Goal: Check status

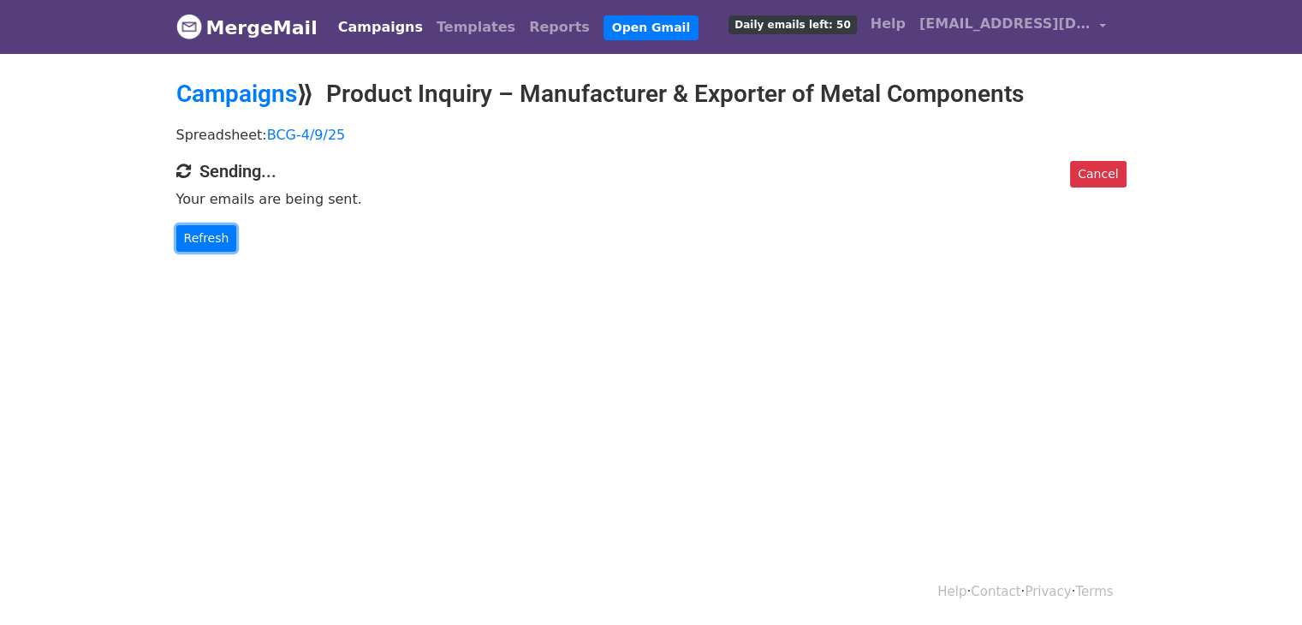
click at [204, 231] on link "Refresh" at bounding box center [206, 238] width 61 height 27
click at [218, 226] on link "Refresh" at bounding box center [206, 238] width 61 height 27
click at [120, 138] on body "MergeMail Campaigns Templates Reports Open Gmail Daily emails left: 50 Help gir…" at bounding box center [651, 160] width 1302 height 320
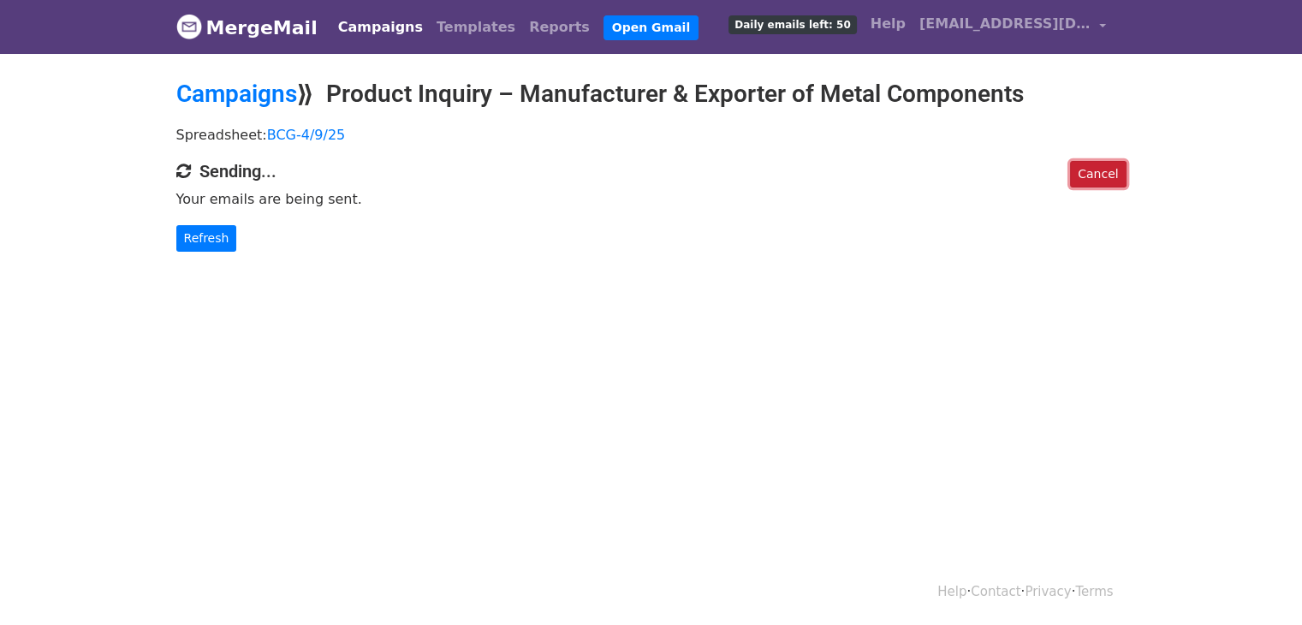
click at [1096, 167] on link "Cancel" at bounding box center [1098, 174] width 56 height 27
click at [218, 246] on link "Refresh" at bounding box center [206, 238] width 61 height 27
click at [190, 244] on link "Refresh" at bounding box center [206, 238] width 61 height 27
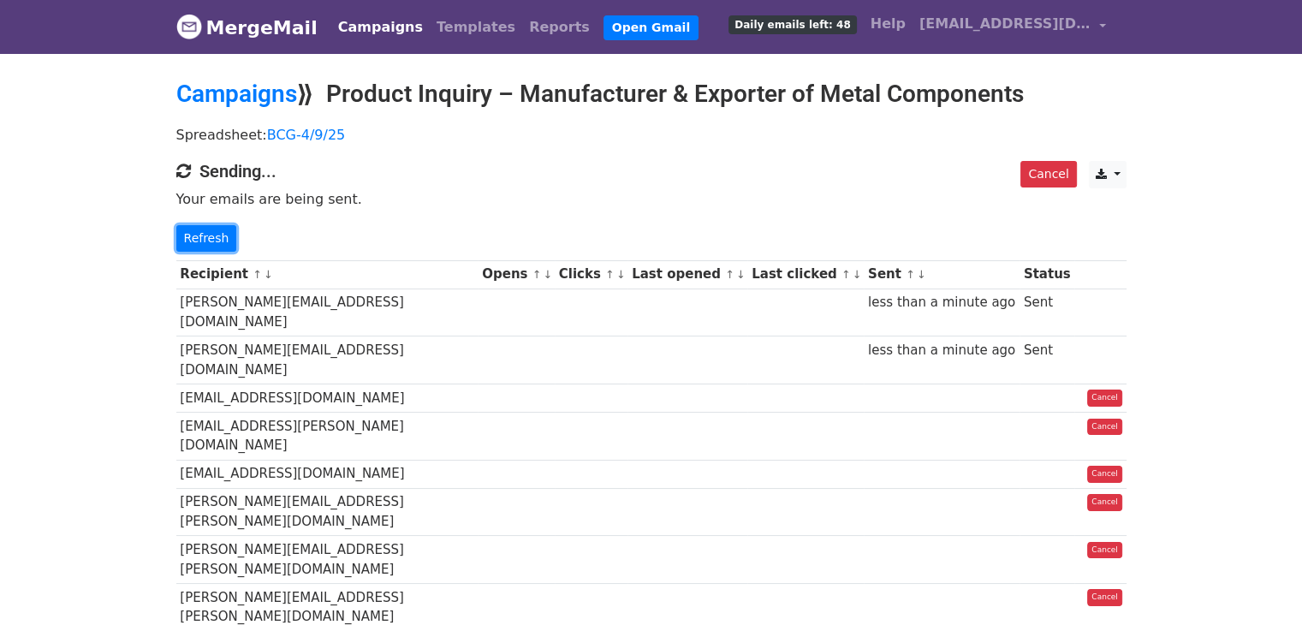
click at [190, 244] on link "Refresh" at bounding box center [206, 238] width 61 height 27
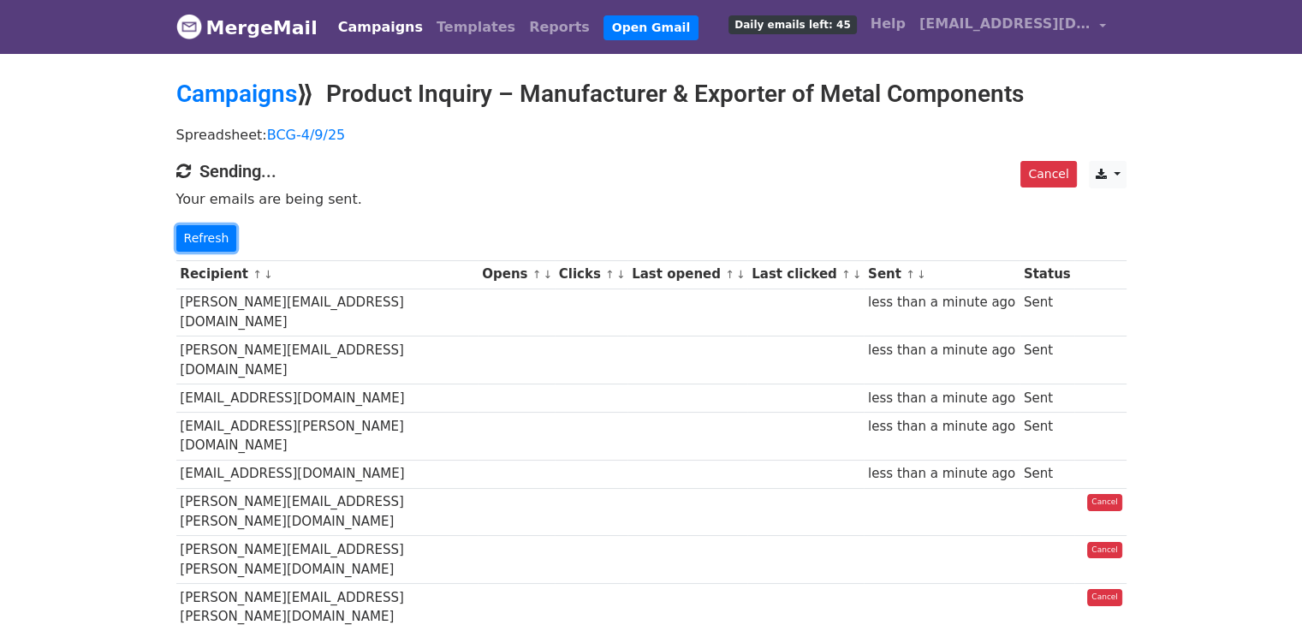
click at [190, 244] on link "Refresh" at bounding box center [206, 238] width 61 height 27
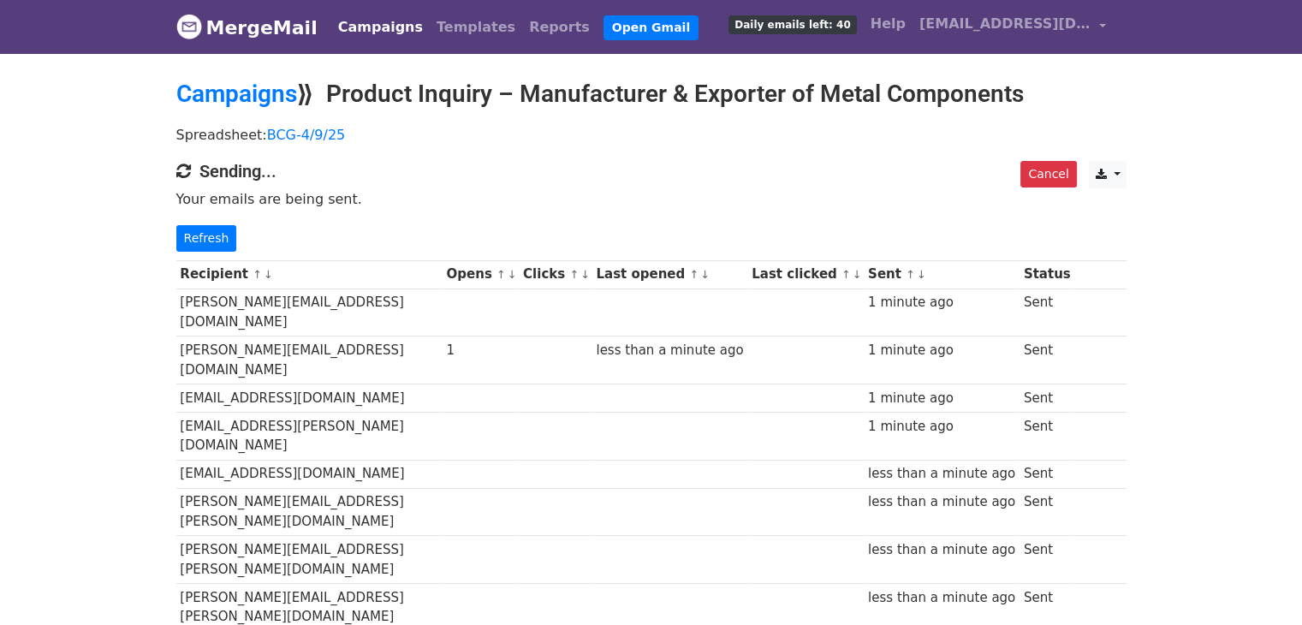
scroll to position [3, 0]
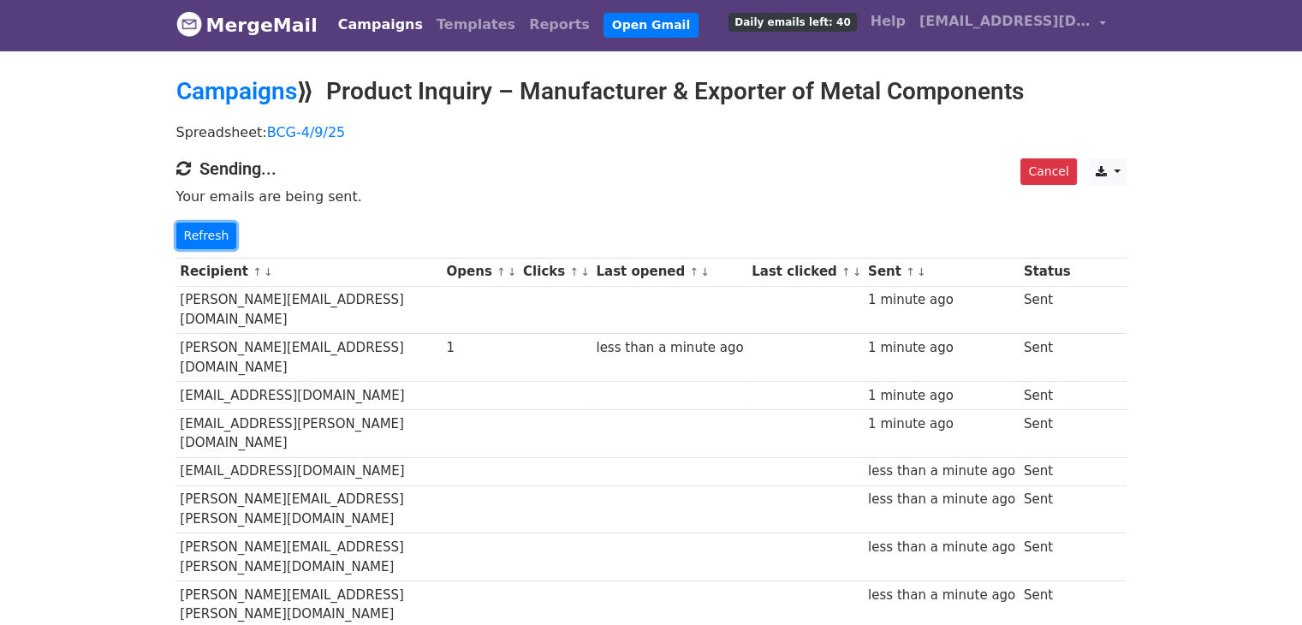
click at [190, 244] on link "Refresh" at bounding box center [206, 236] width 61 height 27
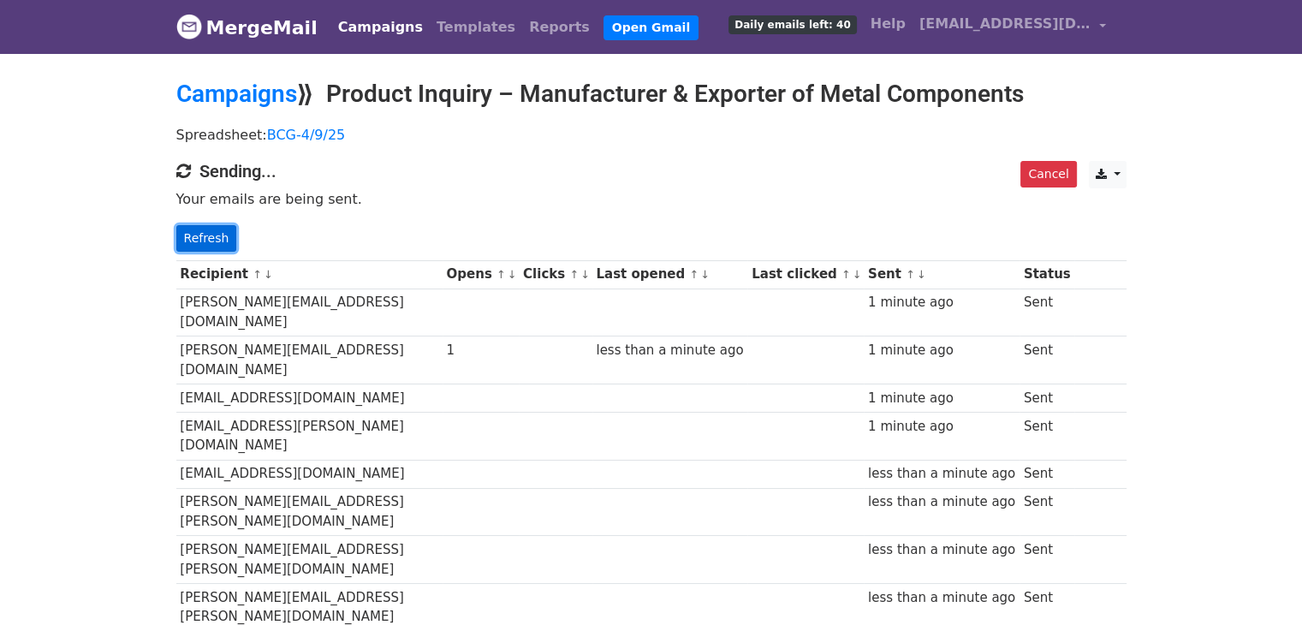
click at [197, 238] on link "Refresh" at bounding box center [206, 238] width 61 height 27
click at [199, 237] on link "Refresh" at bounding box center [206, 238] width 61 height 27
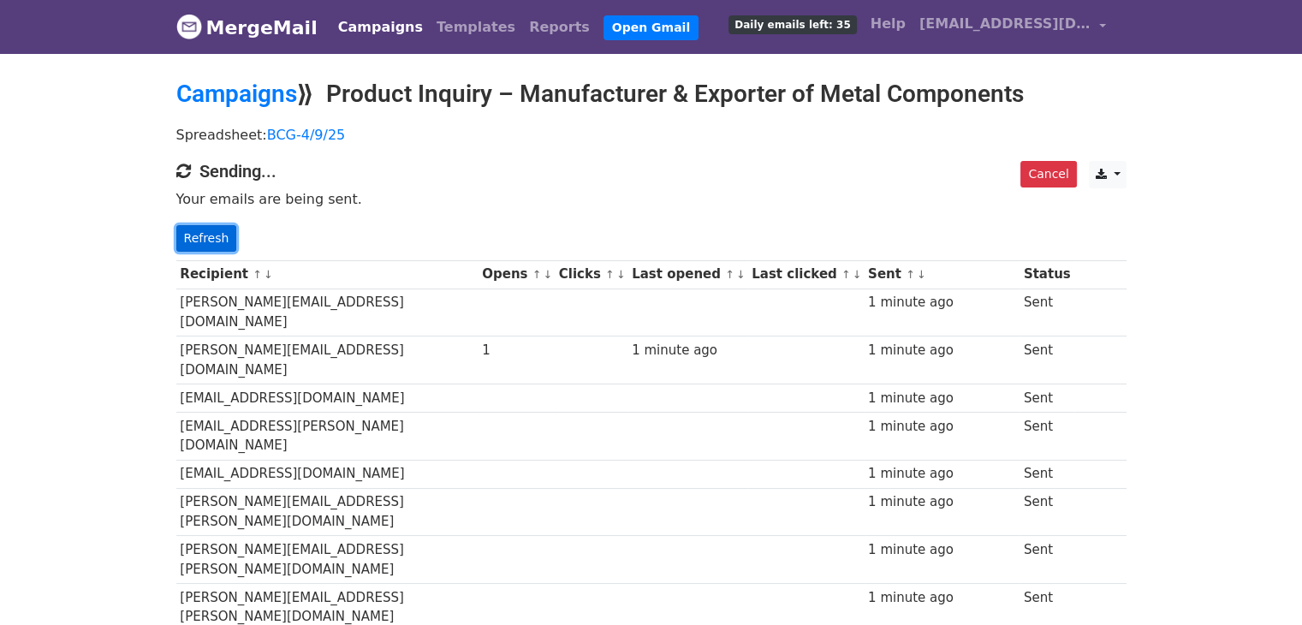
click at [221, 231] on link "Refresh" at bounding box center [206, 238] width 61 height 27
click at [215, 238] on link "Refresh" at bounding box center [206, 238] width 61 height 27
click at [206, 235] on link "Refresh" at bounding box center [206, 238] width 61 height 27
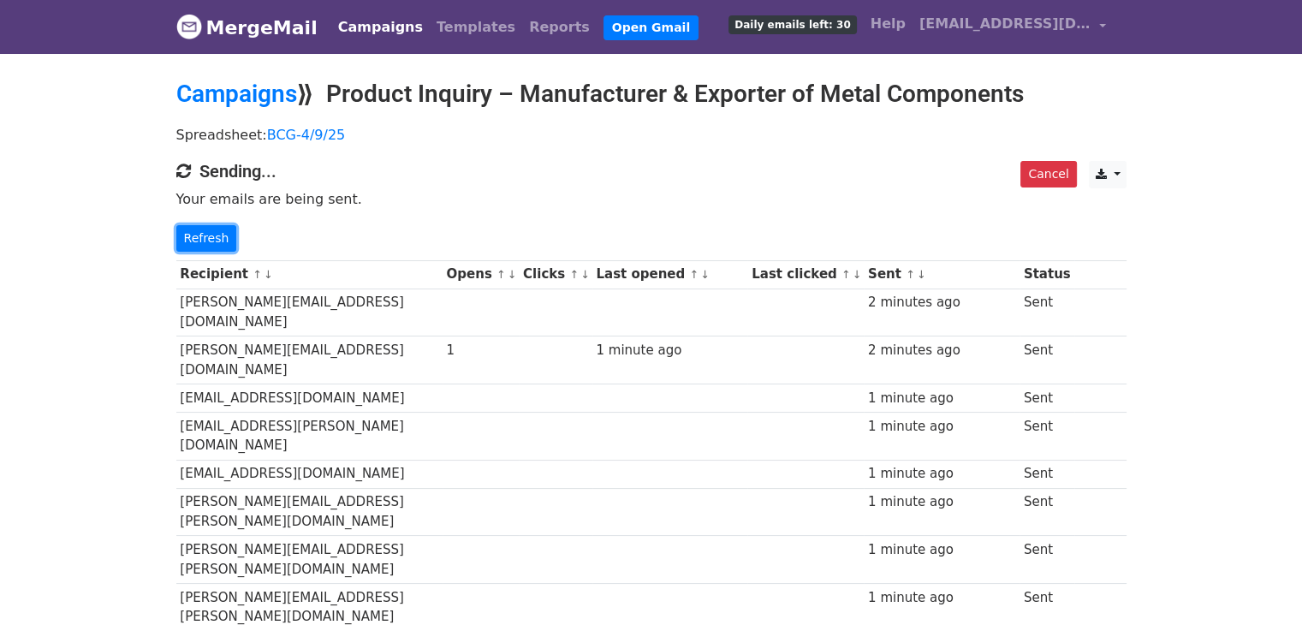
click at [206, 235] on link "Refresh" at bounding box center [206, 238] width 61 height 27
click at [205, 238] on link "Refresh" at bounding box center [206, 238] width 61 height 27
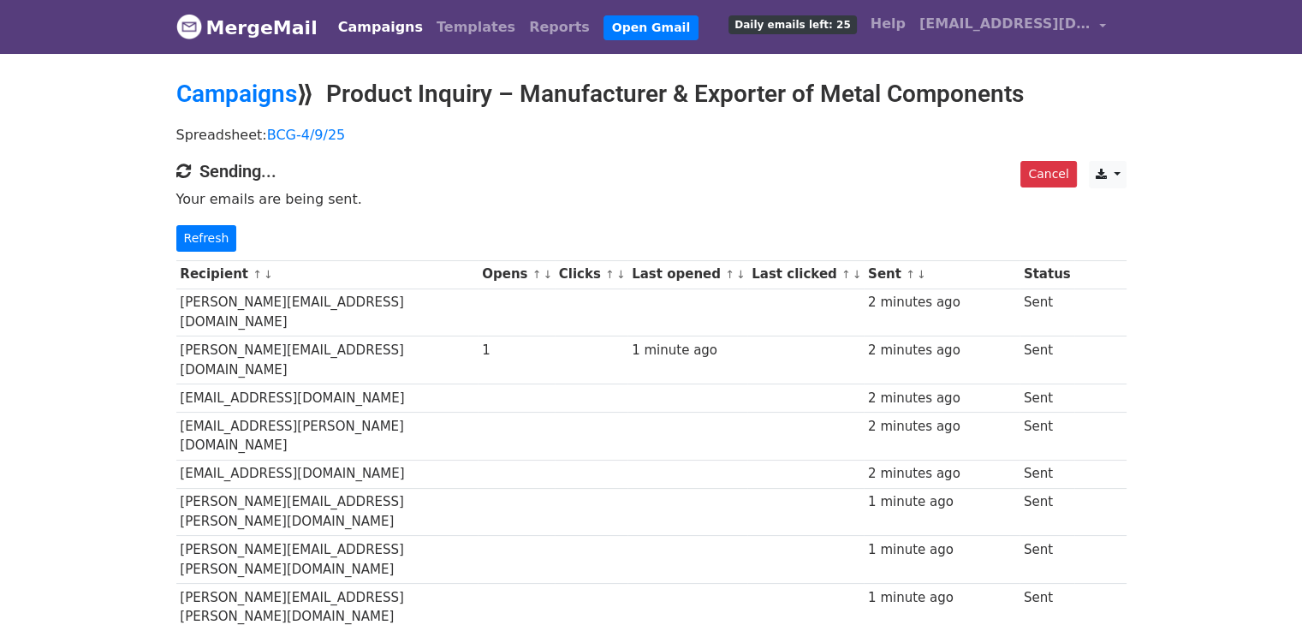
click at [212, 235] on link "Refresh" at bounding box center [206, 238] width 61 height 27
click at [204, 246] on link "Refresh" at bounding box center [206, 238] width 61 height 27
click at [216, 230] on link "Refresh" at bounding box center [206, 238] width 61 height 27
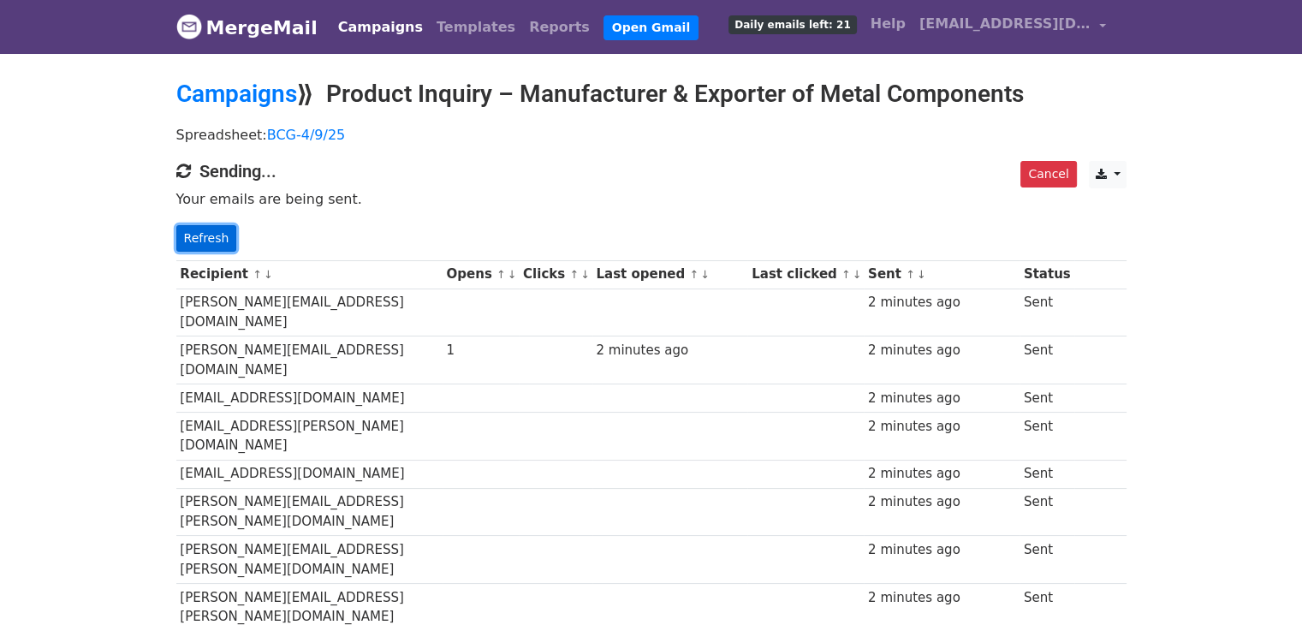
click at [215, 241] on link "Refresh" at bounding box center [206, 238] width 61 height 27
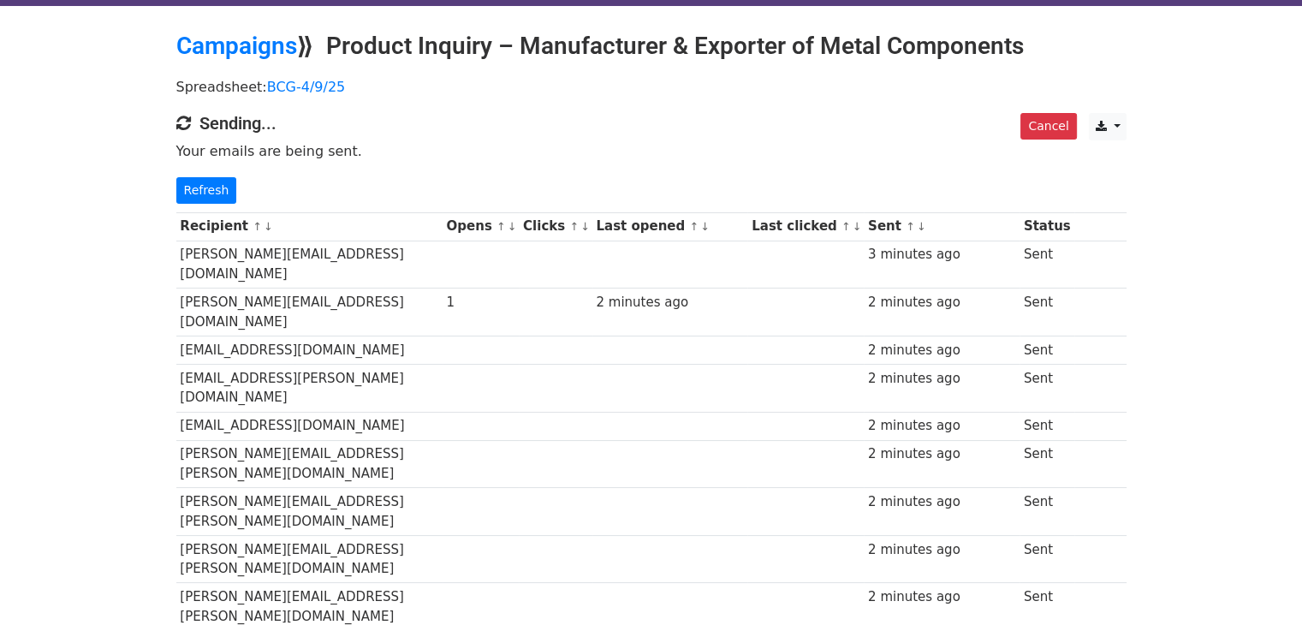
scroll to position [48, 0]
click at [215, 241] on td "[PERSON_NAME][EMAIL_ADDRESS][DOMAIN_NAME]" at bounding box center [309, 265] width 266 height 48
click at [216, 177] on link "Refresh" at bounding box center [206, 190] width 61 height 27
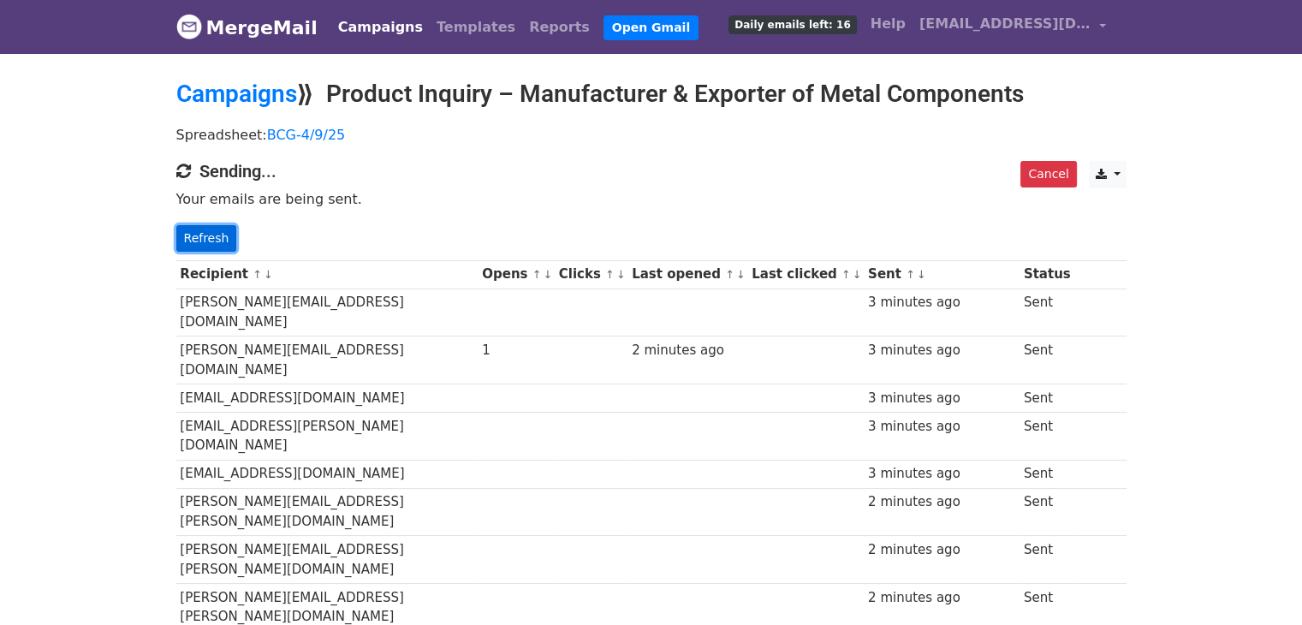
click at [208, 232] on link "Refresh" at bounding box center [206, 238] width 61 height 27
click at [178, 225] on link "Refresh" at bounding box center [206, 238] width 61 height 27
click at [209, 235] on link "Refresh" at bounding box center [206, 238] width 61 height 27
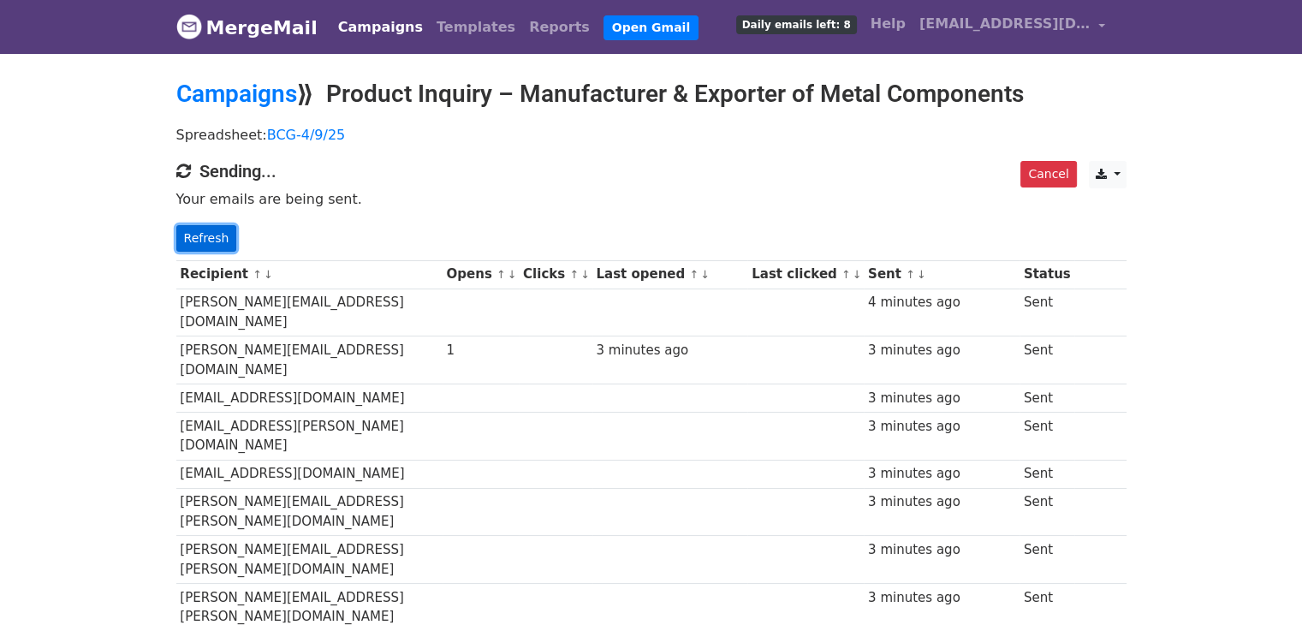
click at [191, 232] on link "Refresh" at bounding box center [206, 238] width 61 height 27
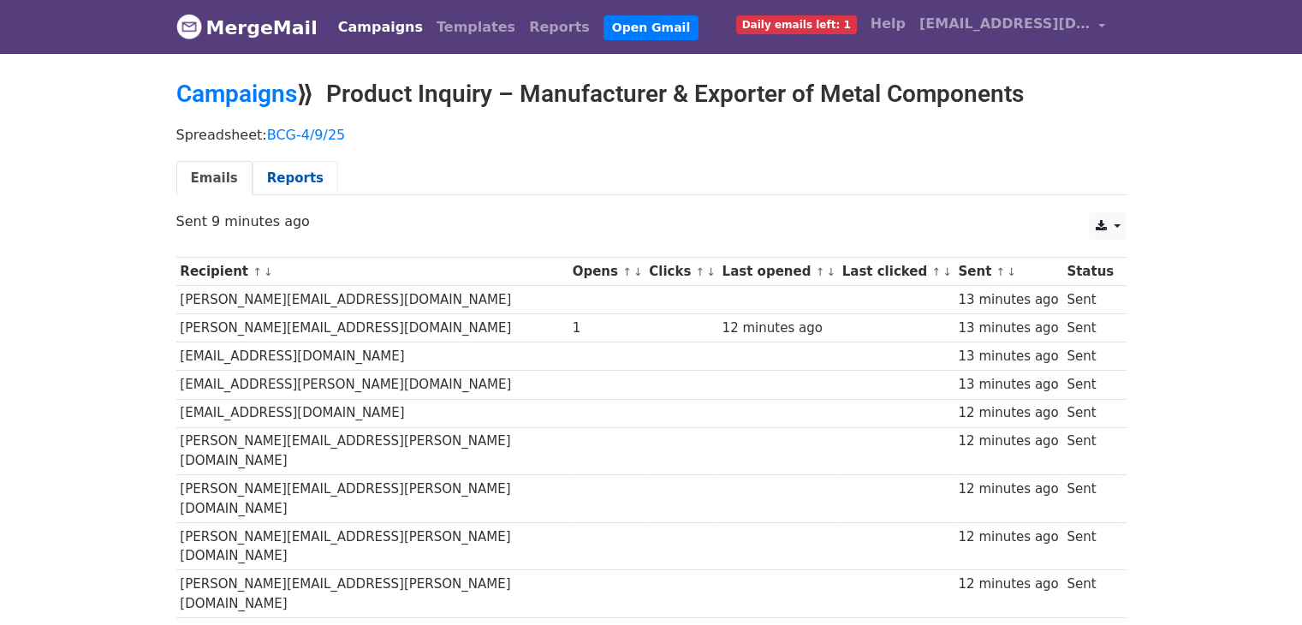
click at [276, 187] on link "Reports" at bounding box center [295, 178] width 86 height 35
